Goal: Find specific page/section: Find specific page/section

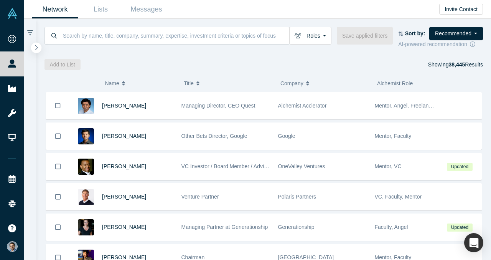
click at [36, 48] on icon "button" at bounding box center [37, 47] width 4 height 6
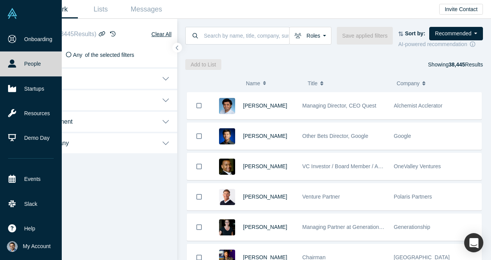
click at [26, 65] on link "People" at bounding box center [31, 63] width 62 height 25
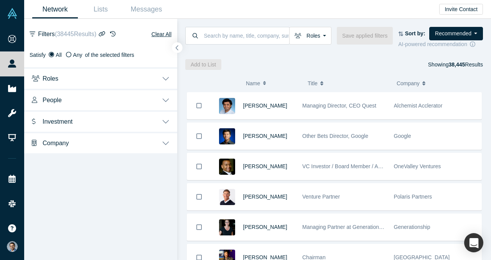
click at [180, 48] on button "button" at bounding box center [177, 48] width 10 height 10
